Goal: Communication & Community: Answer question/provide support

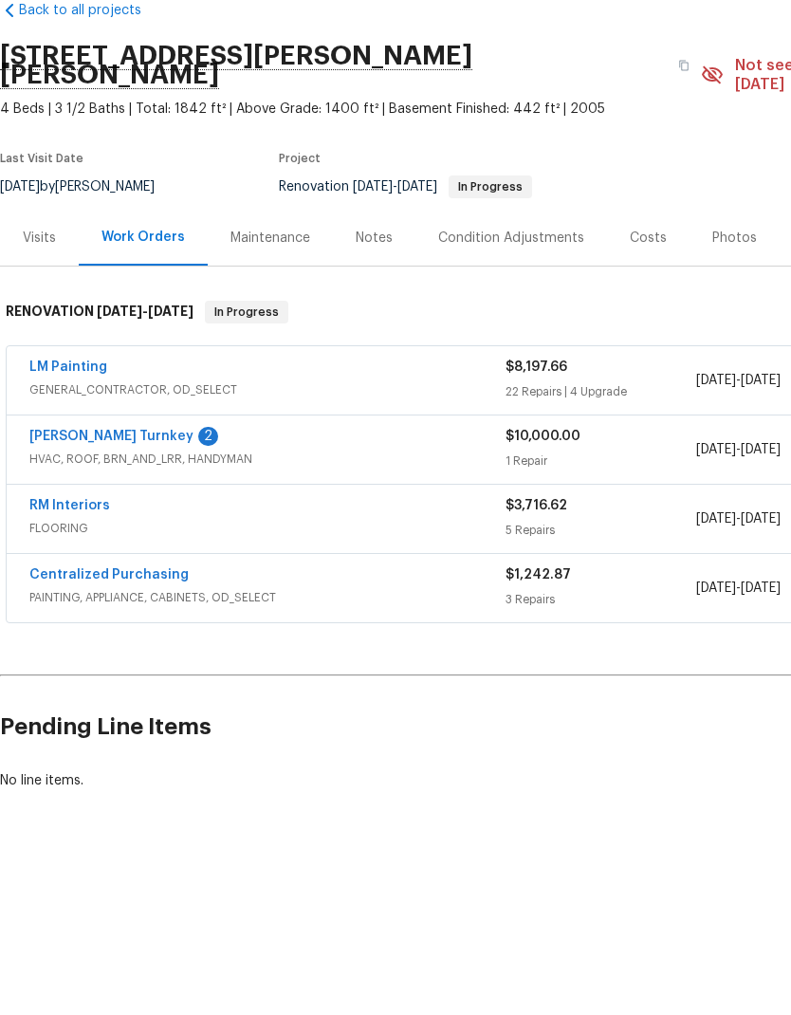
click at [61, 595] on link "RM Interiors" at bounding box center [69, 601] width 81 height 13
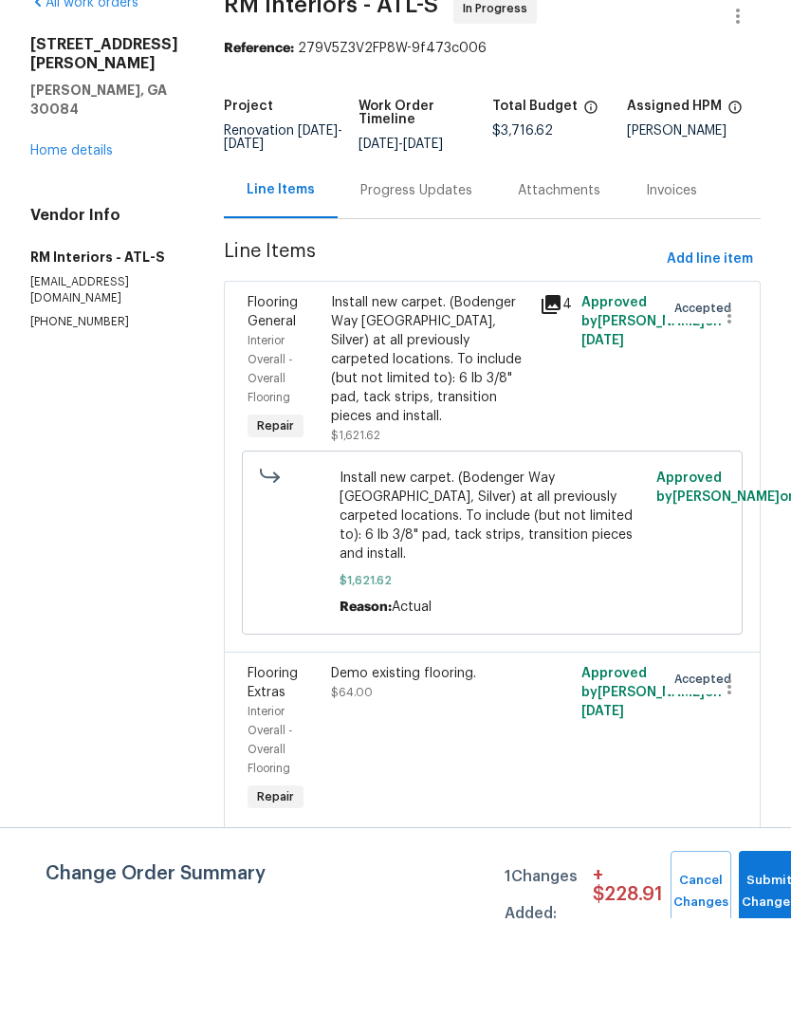
scroll to position [76, 0]
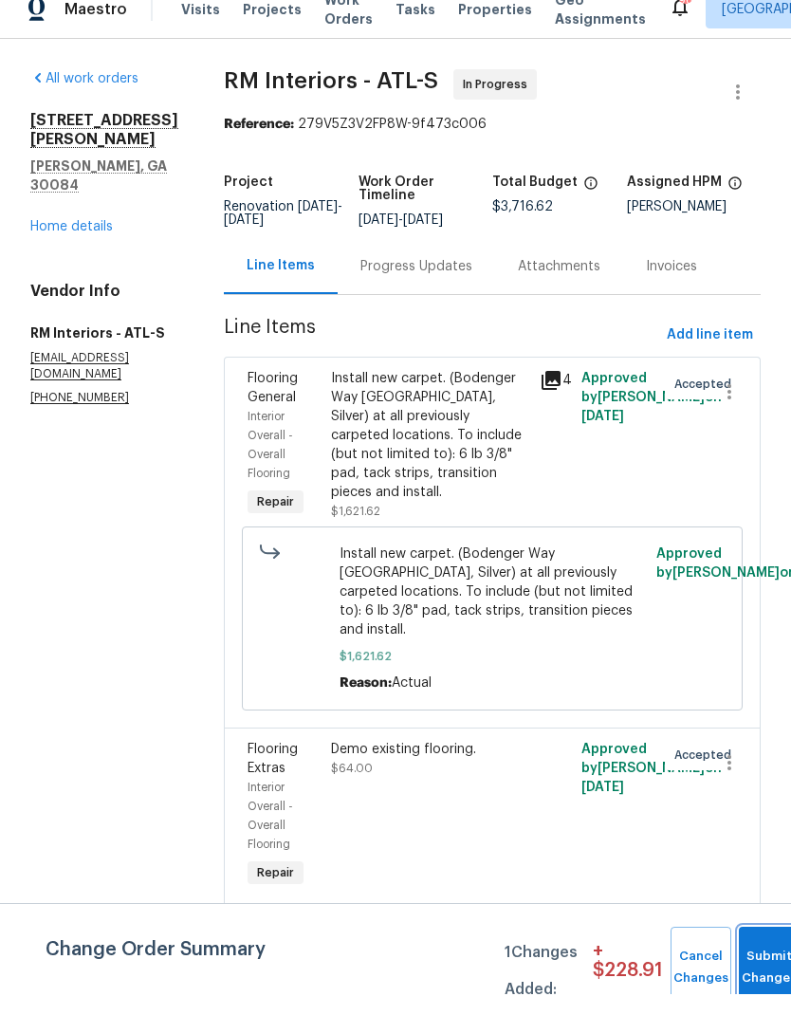
click at [768, 968] on span "Submit Changes" at bounding box center [769, 988] width 42 height 44
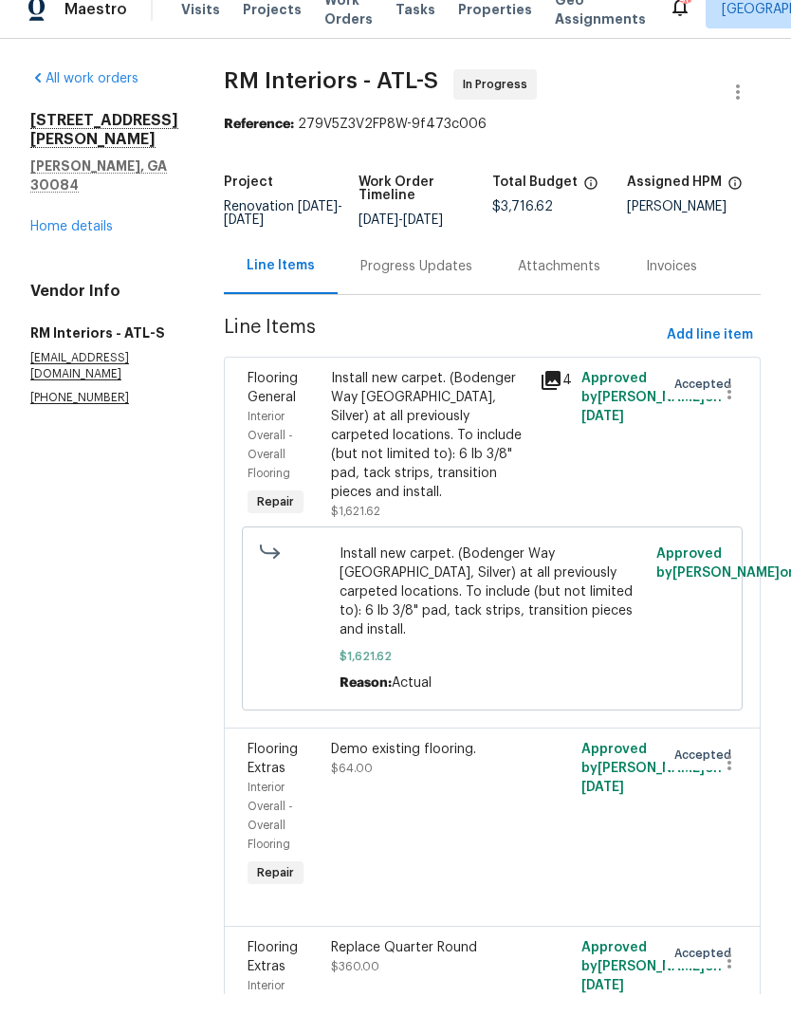
click at [391, 278] on div "Progress Updates" at bounding box center [416, 287] width 112 height 19
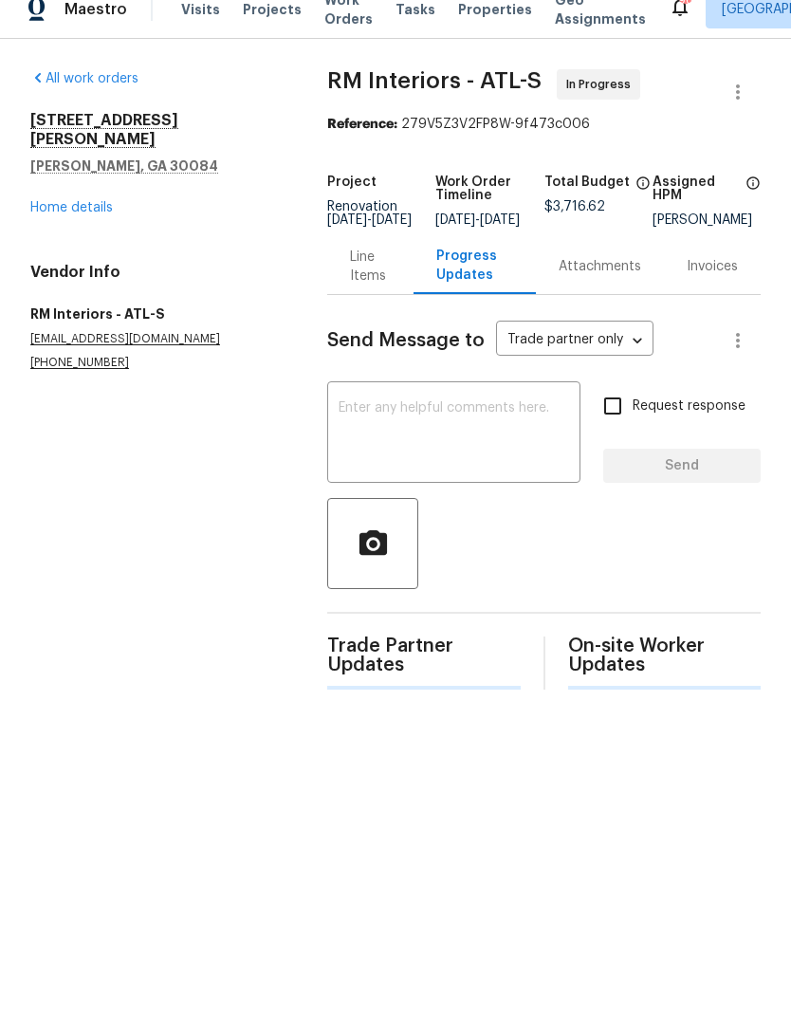
scroll to position [21, 0]
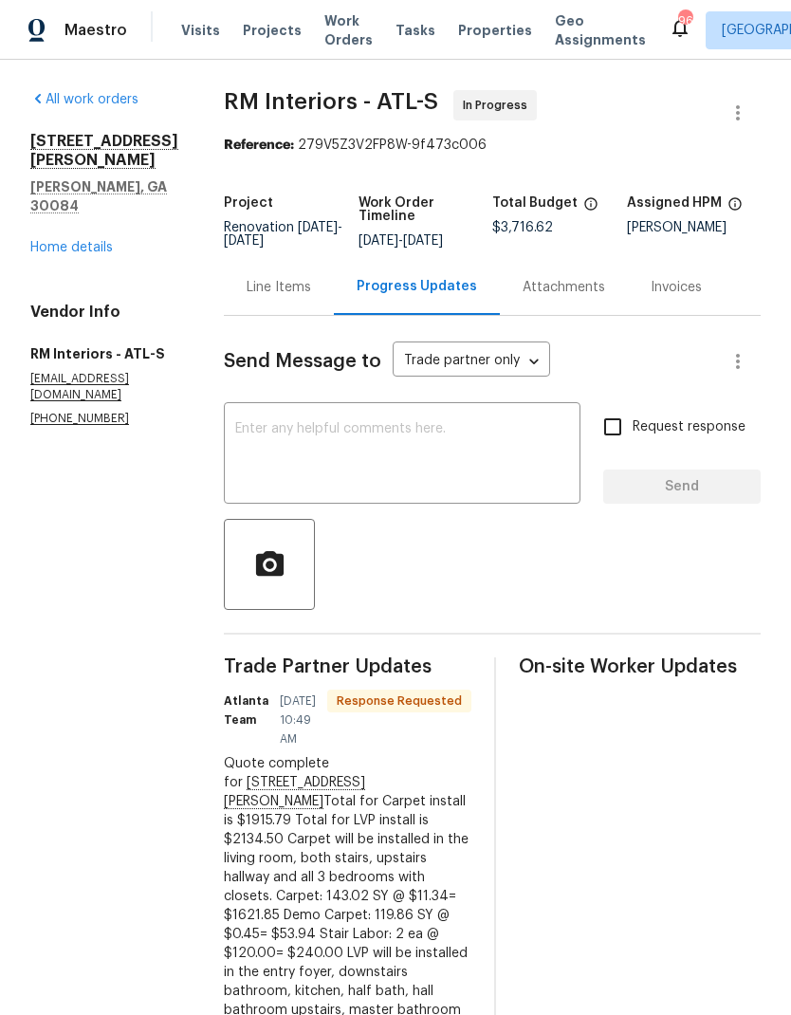
click at [611, 407] on input "Request response" at bounding box center [613, 427] width 40 height 40
checkbox input "true"
click at [413, 429] on textarea at bounding box center [402, 455] width 334 height 66
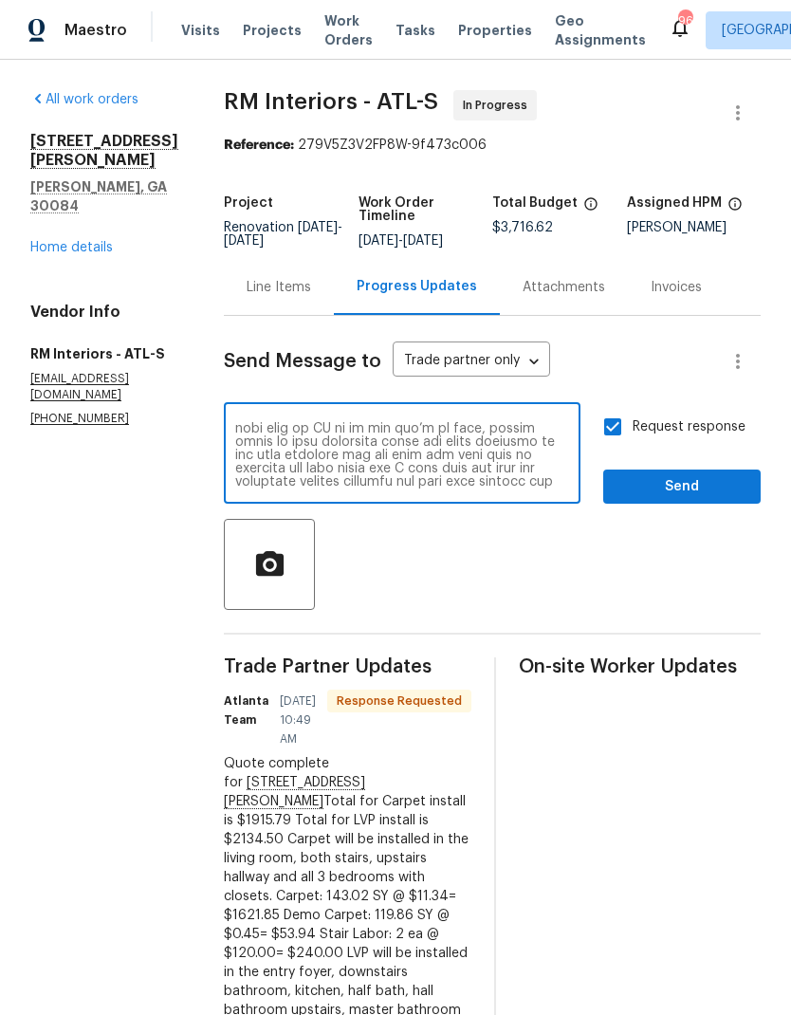
scroll to position [199, 0]
click at [235, 422] on textarea at bounding box center [402, 455] width 334 height 66
click at [235, 422] on textarea "Hello, yes we have some. We can send this order to [GEOGRAPHIC_DATA] and then y…" at bounding box center [402, 455] width 334 height 66
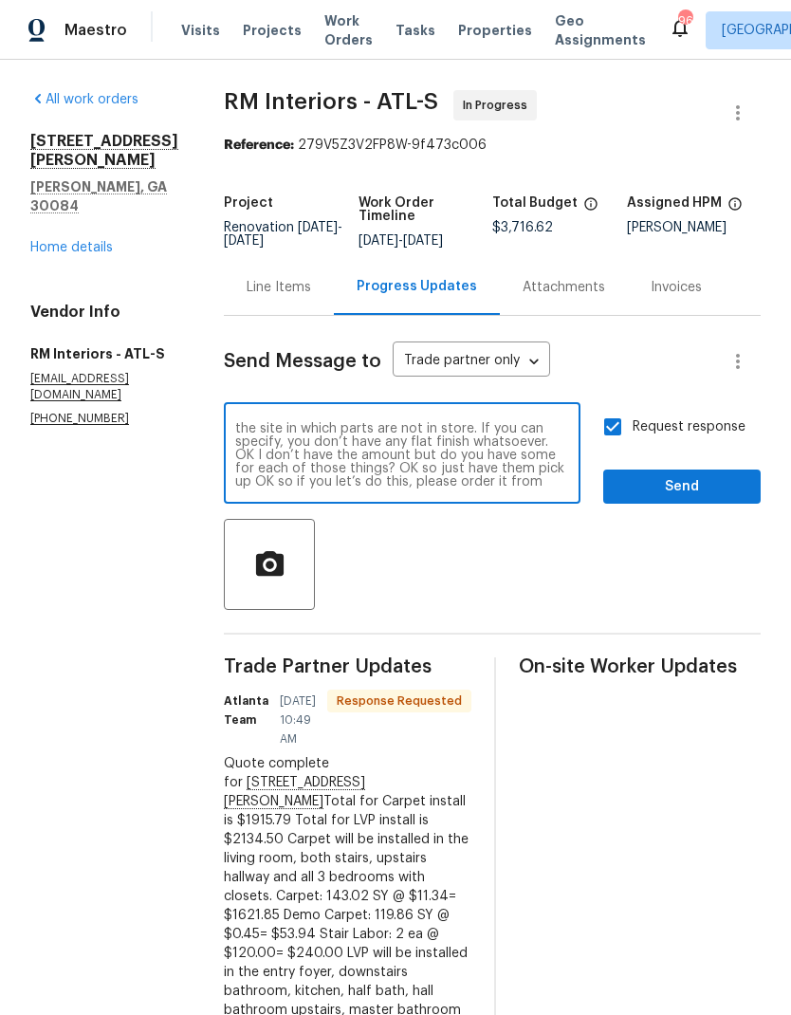
click at [235, 422] on textarea "Hello, yes we have some. We can send this order to [GEOGRAPHIC_DATA] and then y…" at bounding box center [402, 455] width 334 height 66
click at [224, 407] on div "Hello, yes we have some. We can send this order to [GEOGRAPHIC_DATA] and then y…" at bounding box center [402, 455] width 357 height 97
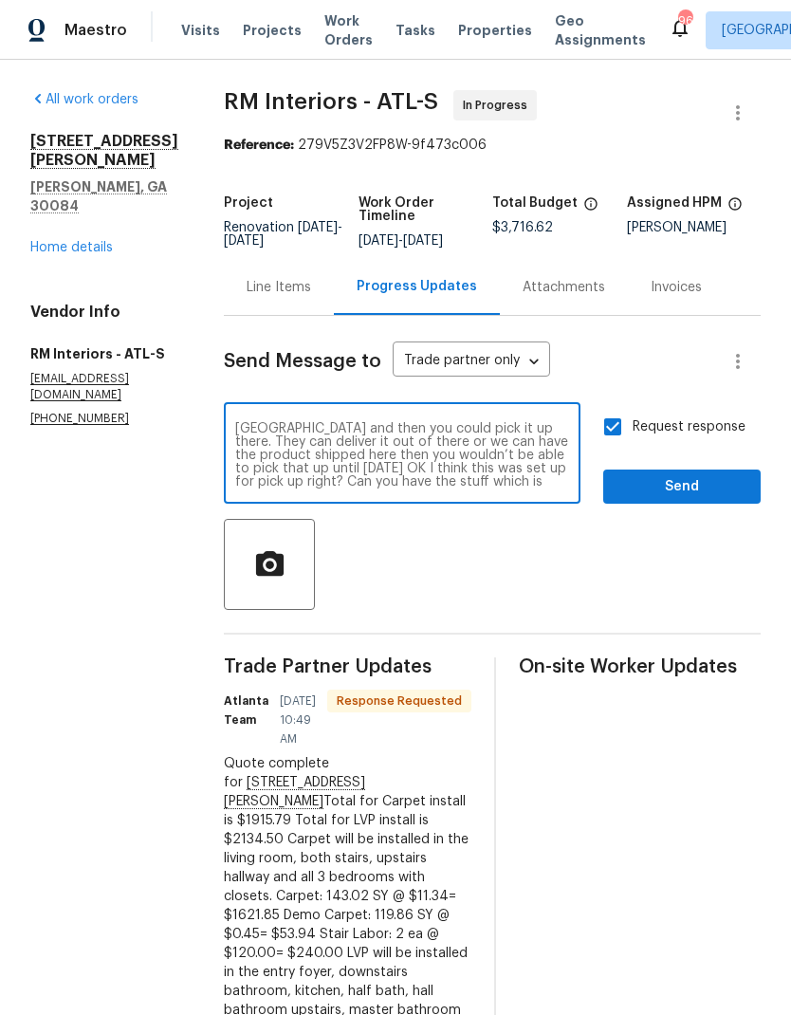
click at [235, 422] on textarea "Hello, yes we have some. We can send this order to [GEOGRAPHIC_DATA] and then y…" at bounding box center [402, 455] width 334 height 66
type textarea "Hello, yes we have some. We can send this order to"
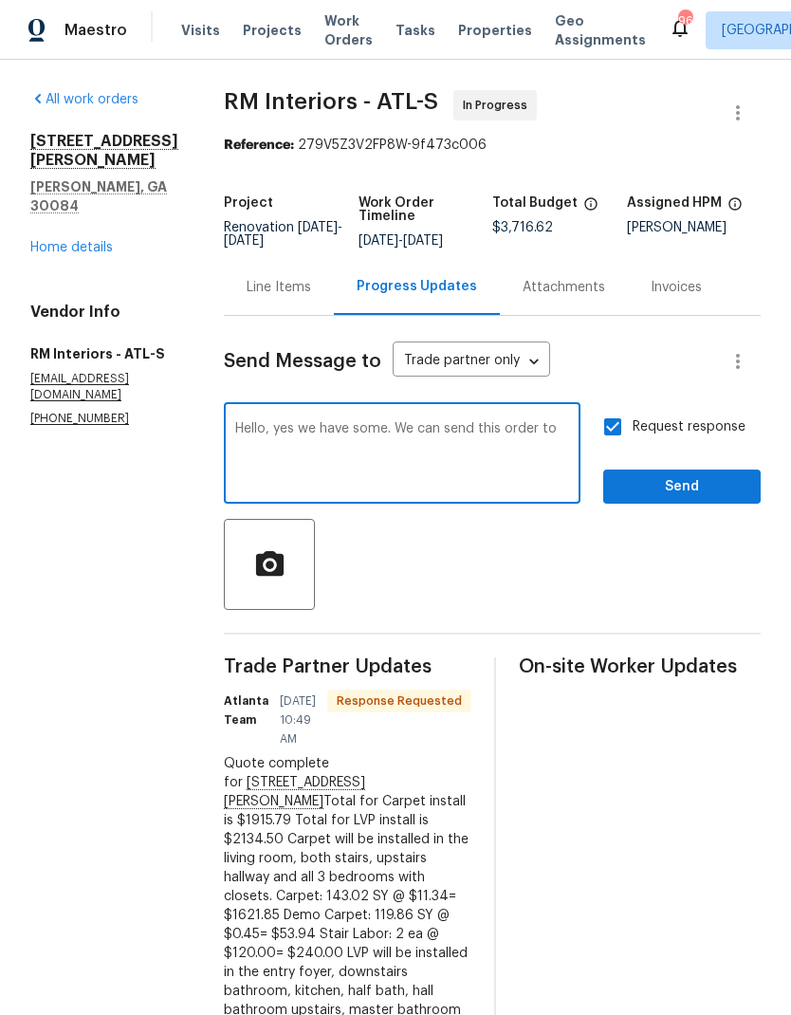
scroll to position [0, 0]
click at [235, 422] on textarea "Hello, yes we have some. We can send this order to" at bounding box center [402, 455] width 334 height 66
type textarea "Please schedule install ASAP"
click at [692, 475] on span "Send" at bounding box center [681, 487] width 127 height 24
